Goal: Transaction & Acquisition: Purchase product/service

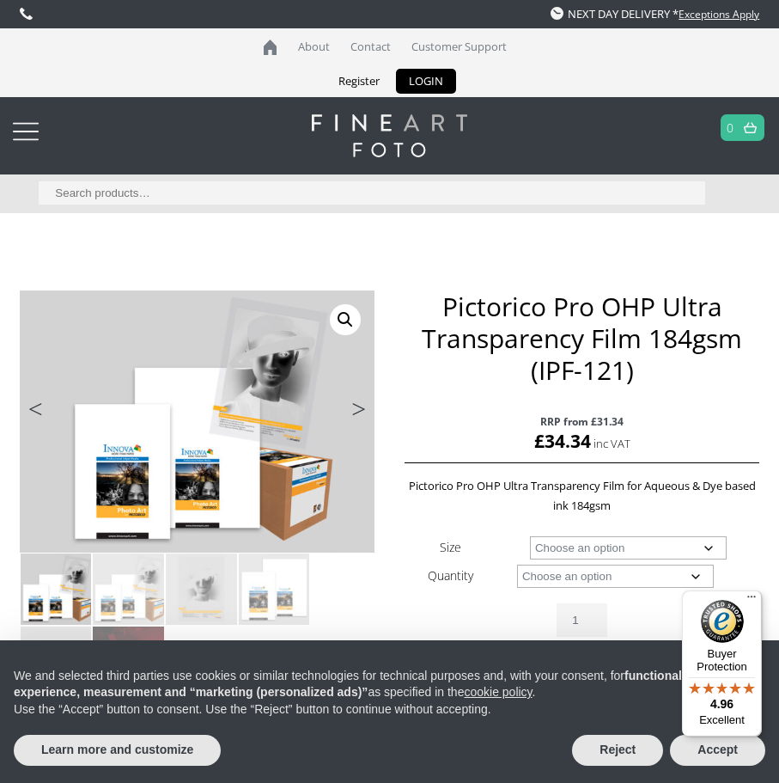
click at [530, 536] on select "Choose an option A4 Sheet A3+ Sheet 17" Wide Roll 24" Wide Roll 44" Wide Roll" at bounding box center [628, 547] width 197 height 23
select select "a4-sheet"
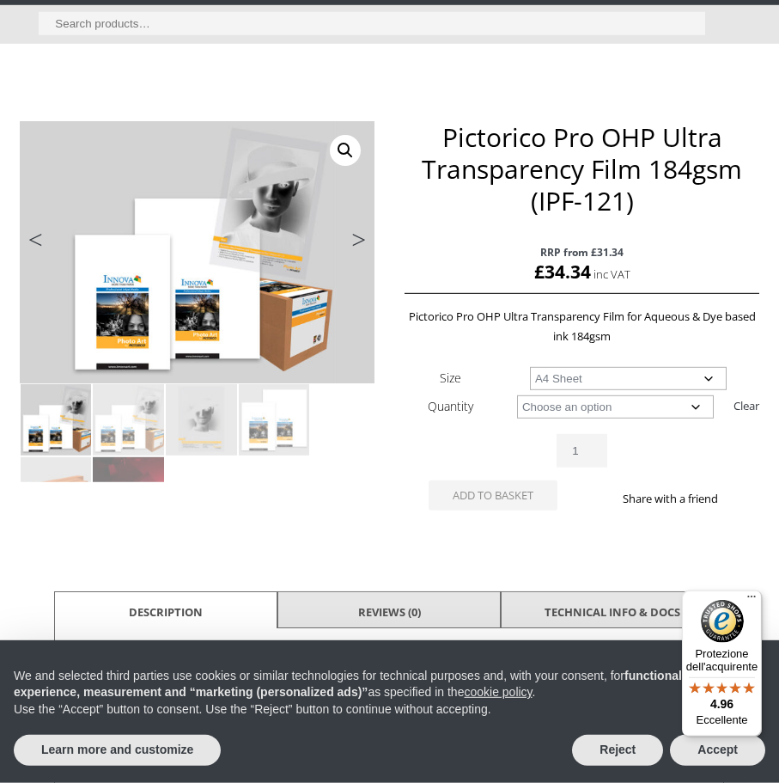
scroll to position [175, 0]
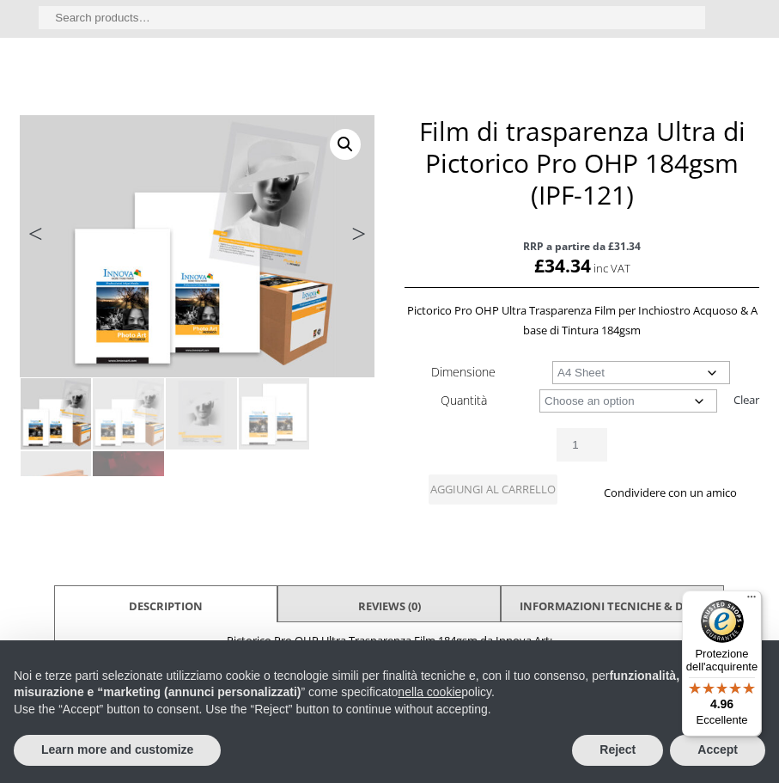
click at [540, 389] on select "Choose an option 20 Sheets" at bounding box center [629, 400] width 178 height 23
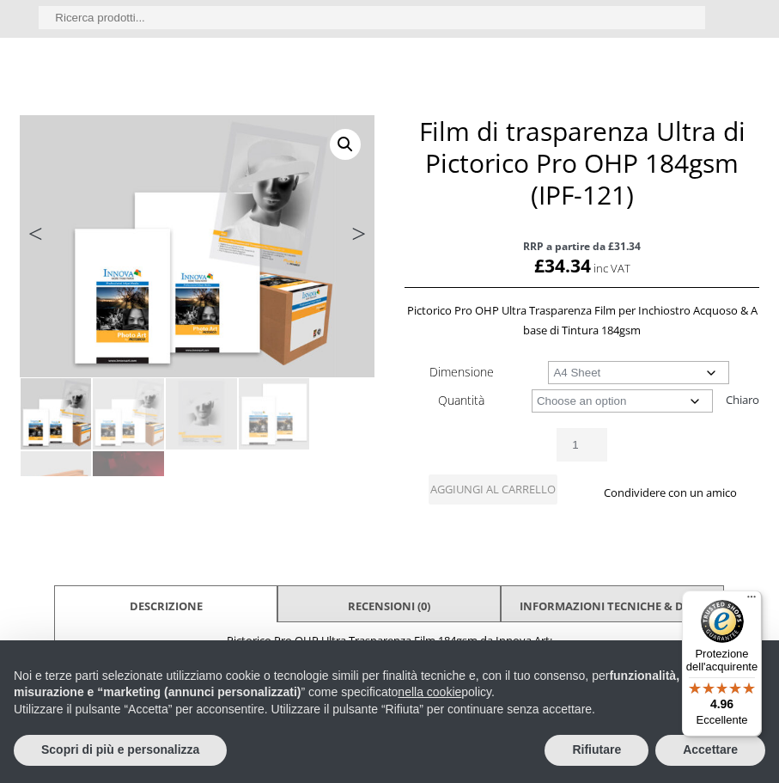
select select "20-sheets"
select select "a4-sheet"
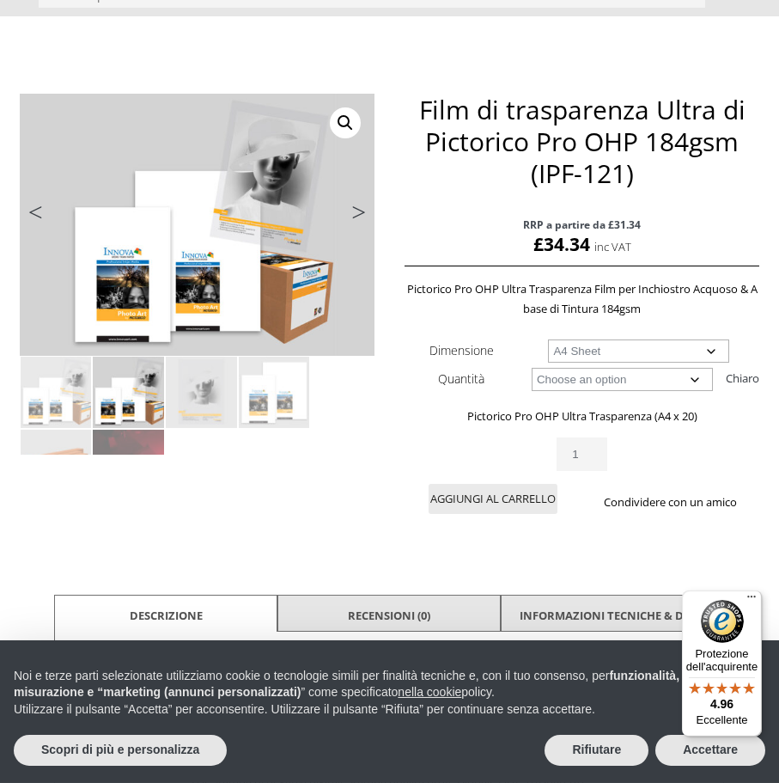
scroll to position [438, 0]
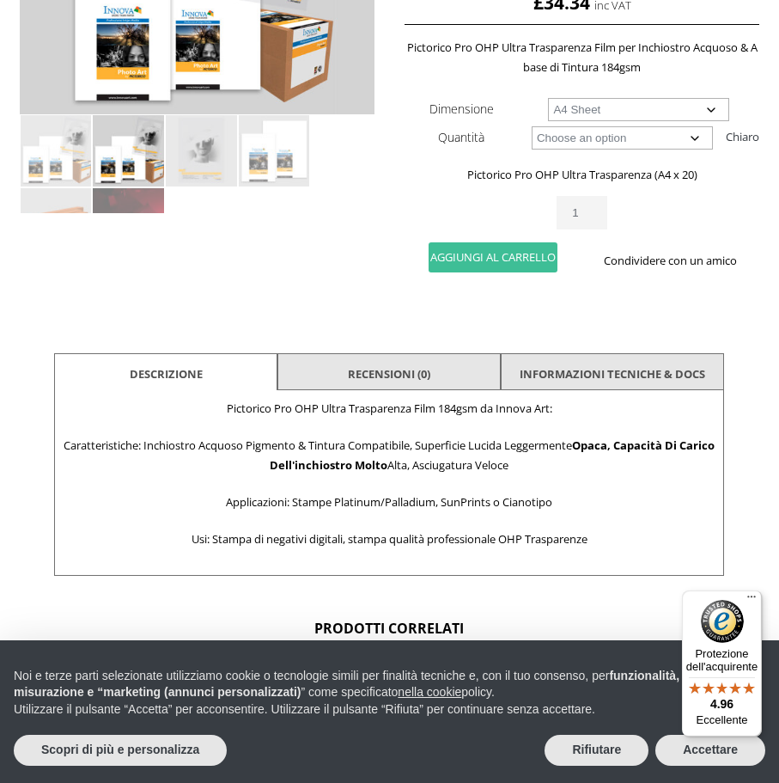
click at [517, 259] on button "Aggiungi al carrello" at bounding box center [493, 257] width 129 height 30
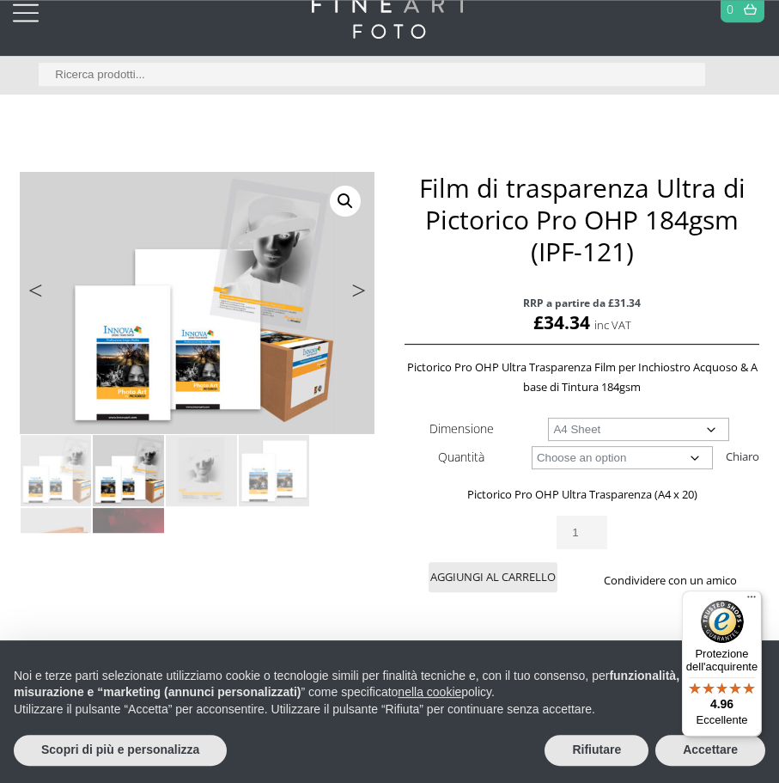
scroll to position [88, 0]
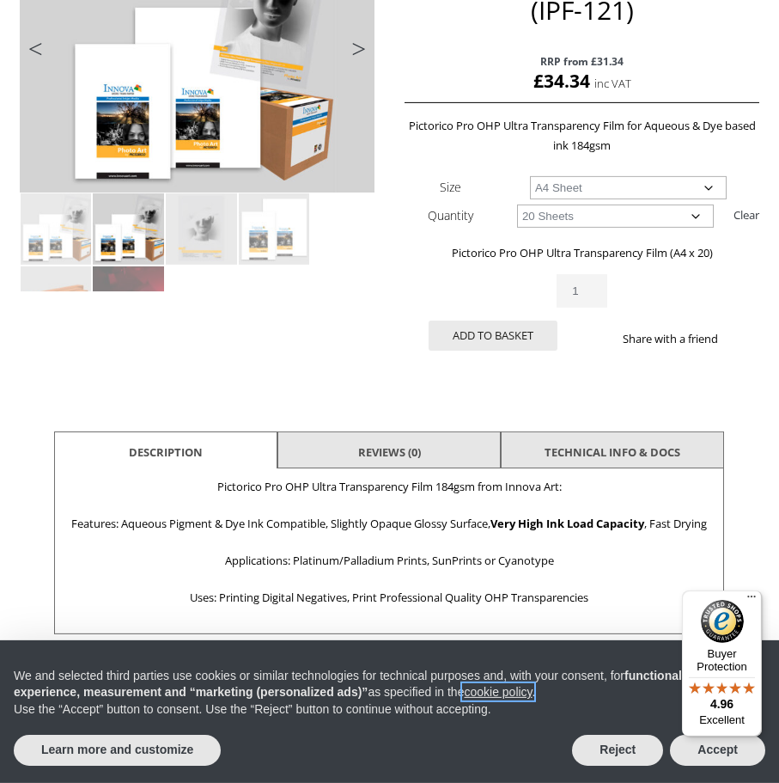
scroll to position [613, 0]
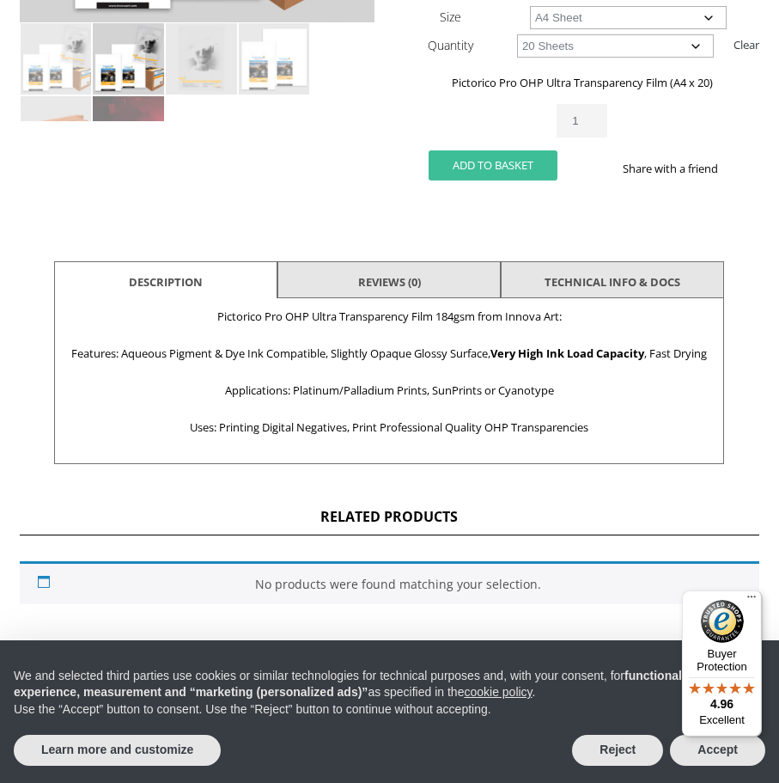
click at [503, 159] on button "Add to basket" at bounding box center [493, 165] width 129 height 30
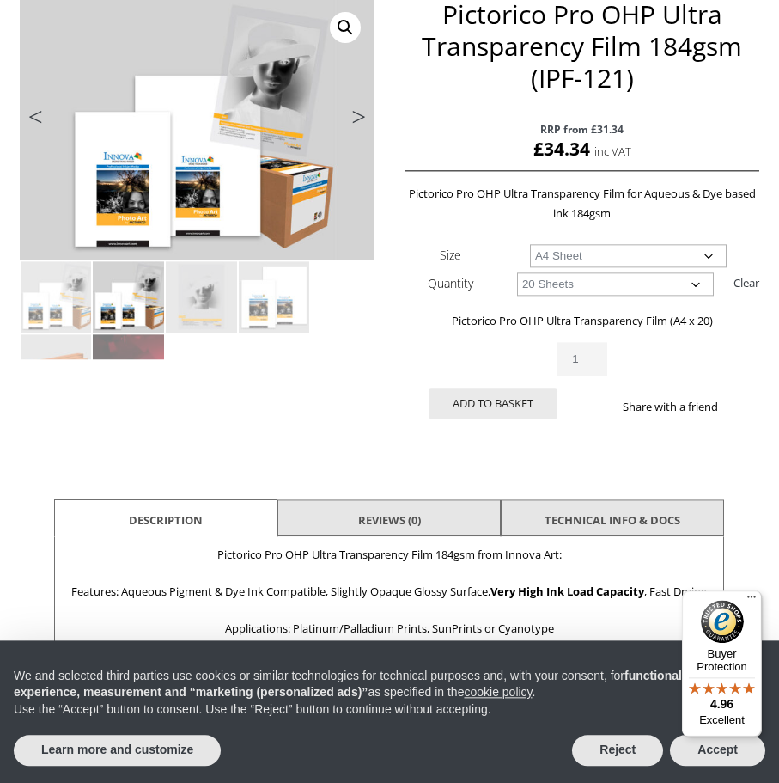
scroll to position [175, 0]
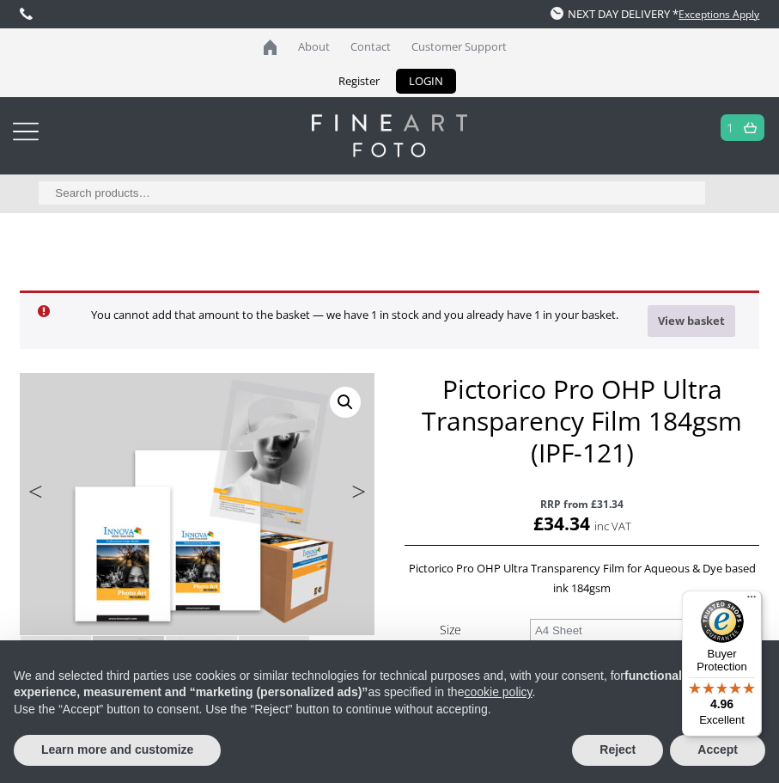
click at [695, 326] on link "View basket" at bounding box center [692, 321] width 88 height 32
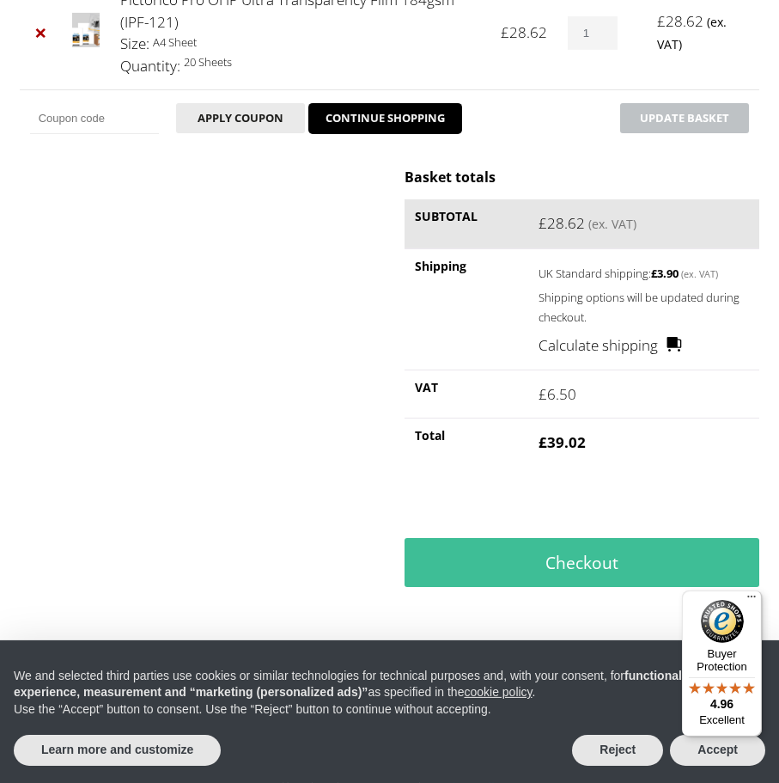
scroll to position [438, 0]
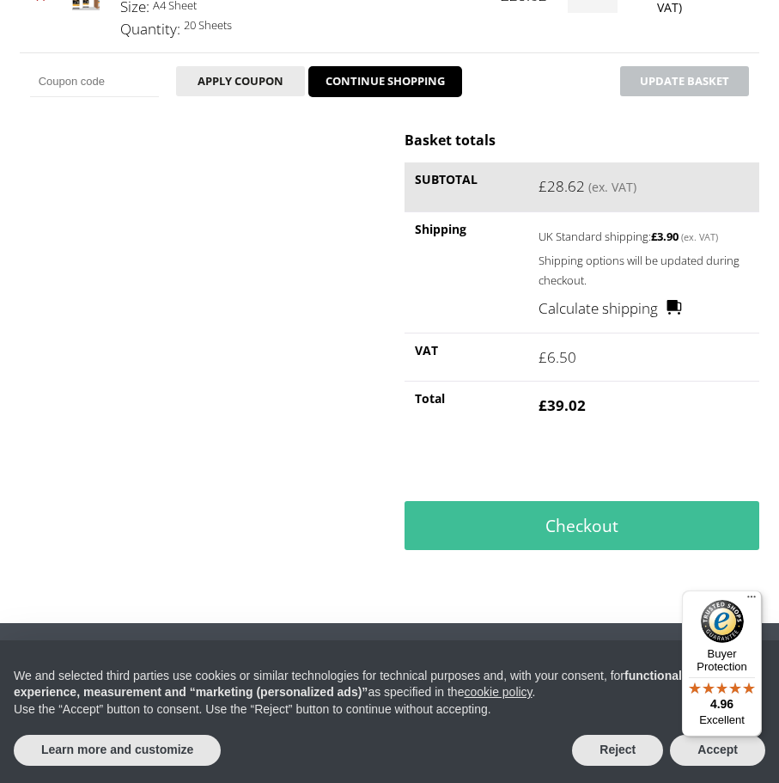
click at [634, 314] on link "Calculate shipping" at bounding box center [610, 308] width 143 height 22
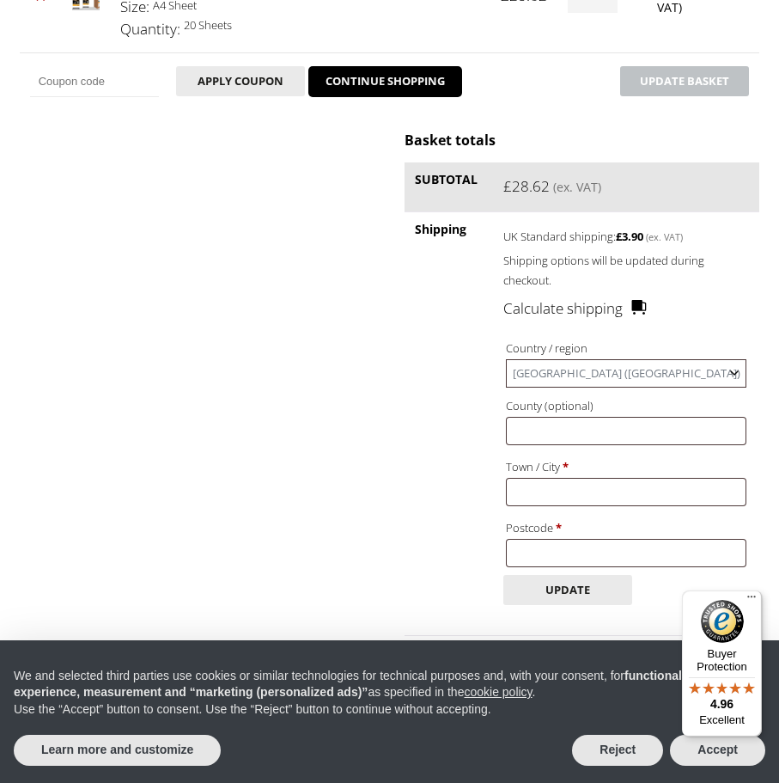
click at [618, 368] on span "United Kingdom (UK)" at bounding box center [626, 373] width 239 height 27
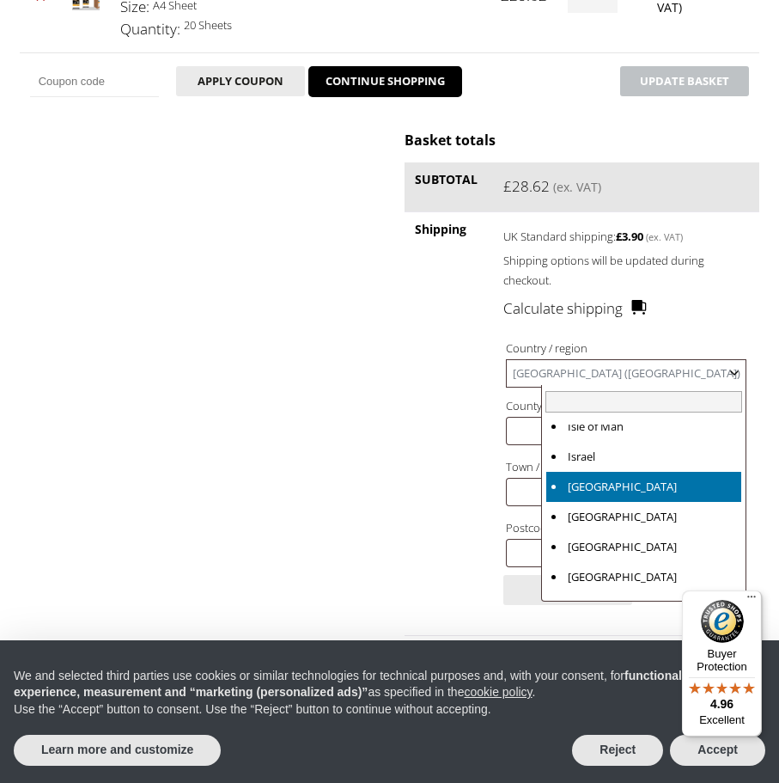
scroll to position [3327, 0]
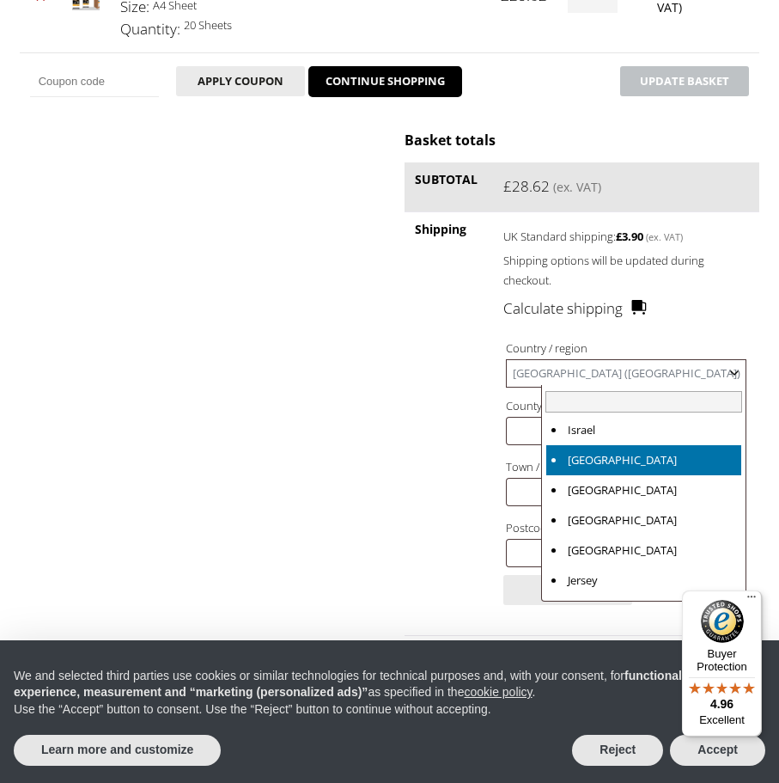
select select "IT"
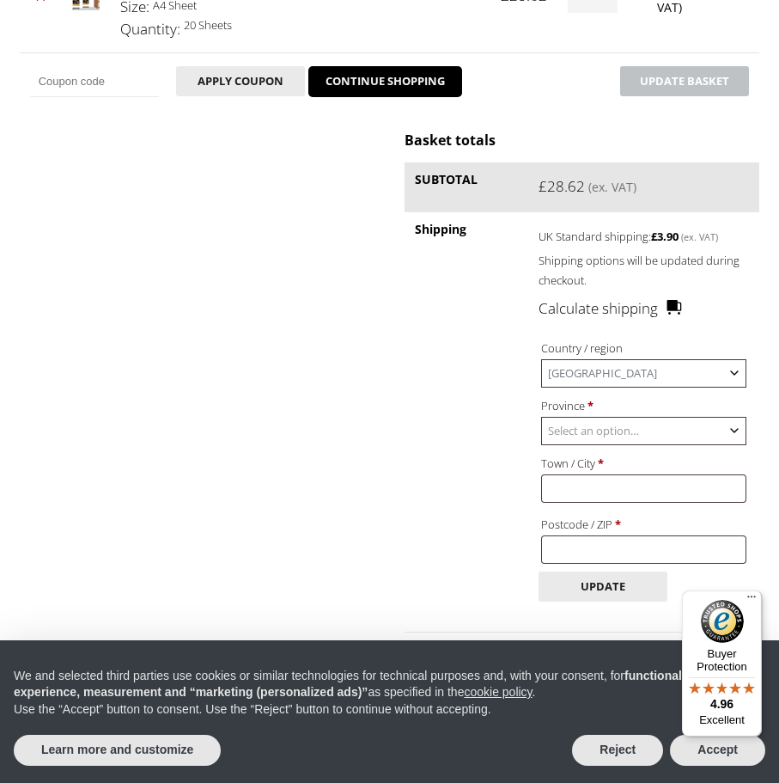
click at [635, 428] on span "Select an option…" at bounding box center [593, 430] width 91 height 15
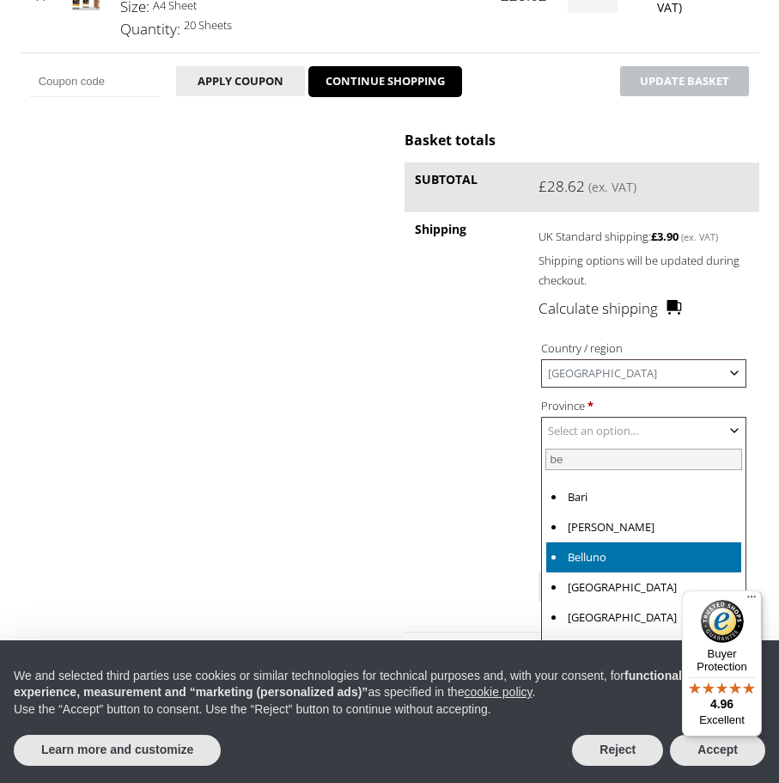
type input "be"
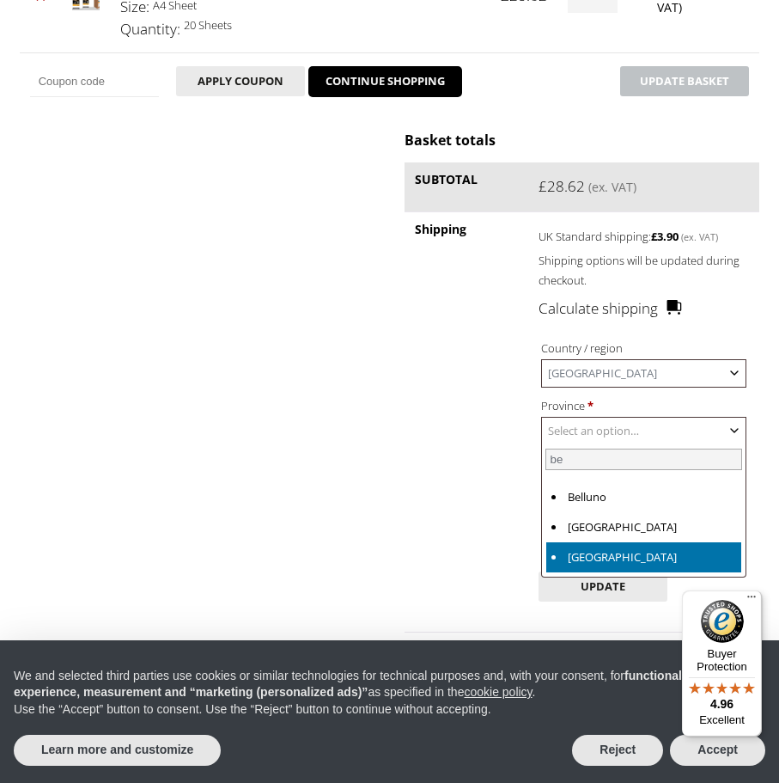
select select "BG"
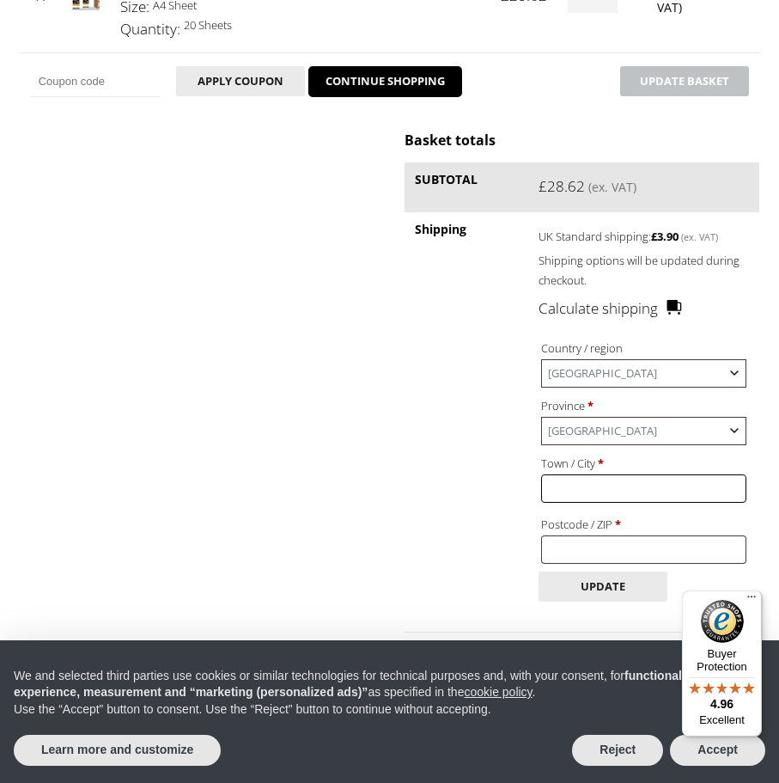
click at [642, 493] on input "Town / City *" at bounding box center [643, 488] width 205 height 28
type input "Capriate San Gervasio"
click at [589, 538] on input "Postcode / ZIP *" at bounding box center [643, 549] width 205 height 28
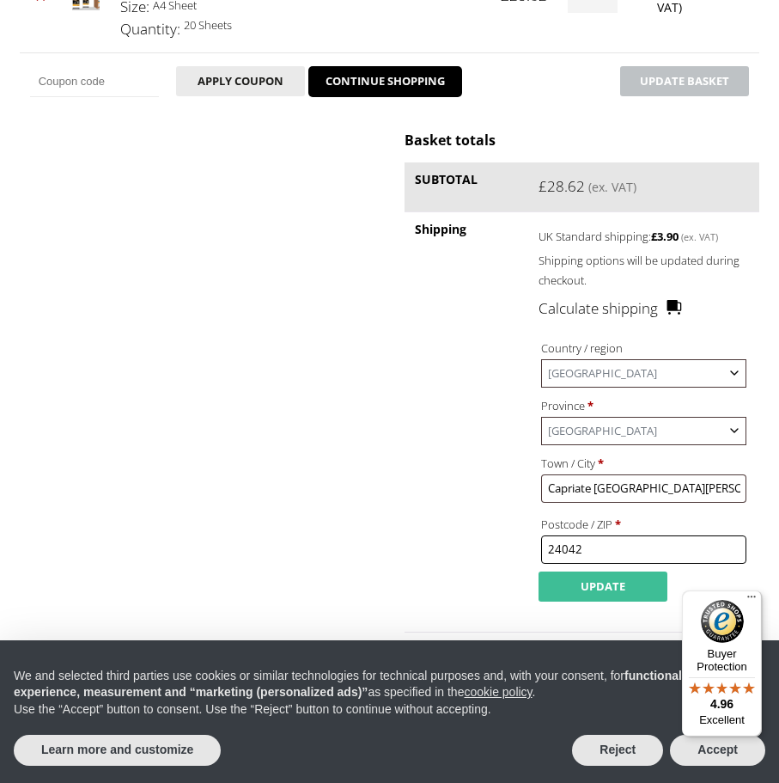
type input "24042"
click at [635, 597] on button "Update" at bounding box center [603, 586] width 129 height 30
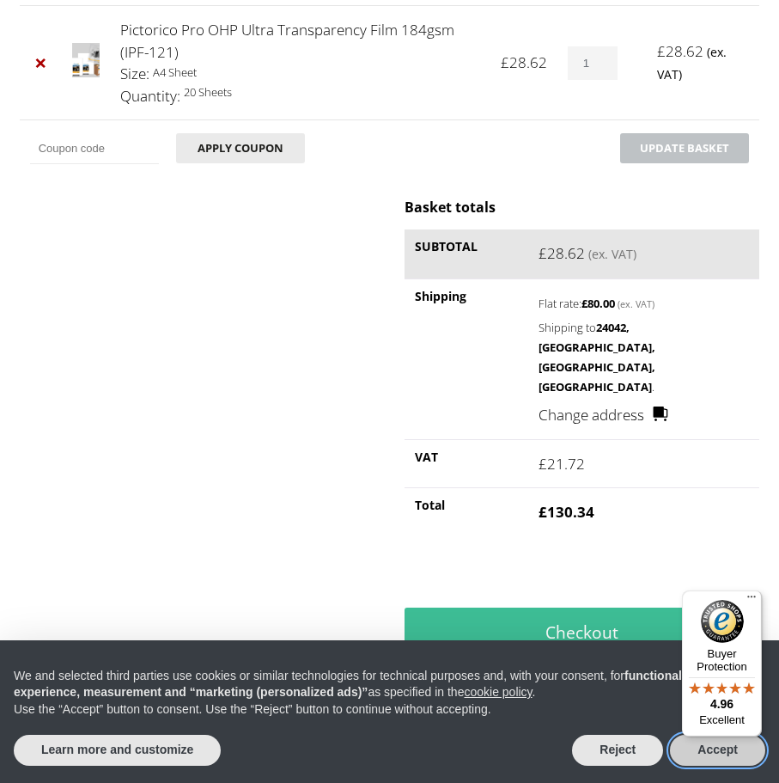
click at [706, 749] on button "Accept" at bounding box center [717, 750] width 95 height 31
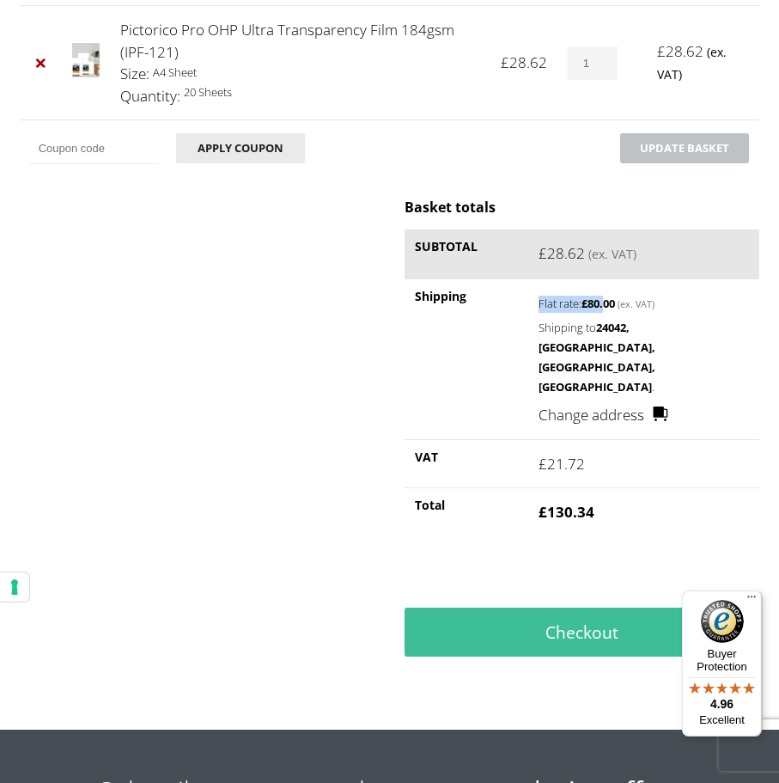
drag, startPoint x: 603, startPoint y: 303, endPoint x: 444, endPoint y: 309, distance: 159.1
click at [488, 308] on tr "Shipping Flat rate: £ 80.00 (ex. VAT) Shipping to 24042, Capriate San Gervasio,…" at bounding box center [583, 358] width 356 height 161
click at [311, 310] on div "Basket totals Subtotal £ 28.62 (ex. VAT) Shipping Flat rate: £ 80.00 (ex. VAT) …" at bounding box center [390, 442] width 741 height 489
